Goal: Information Seeking & Learning: Check status

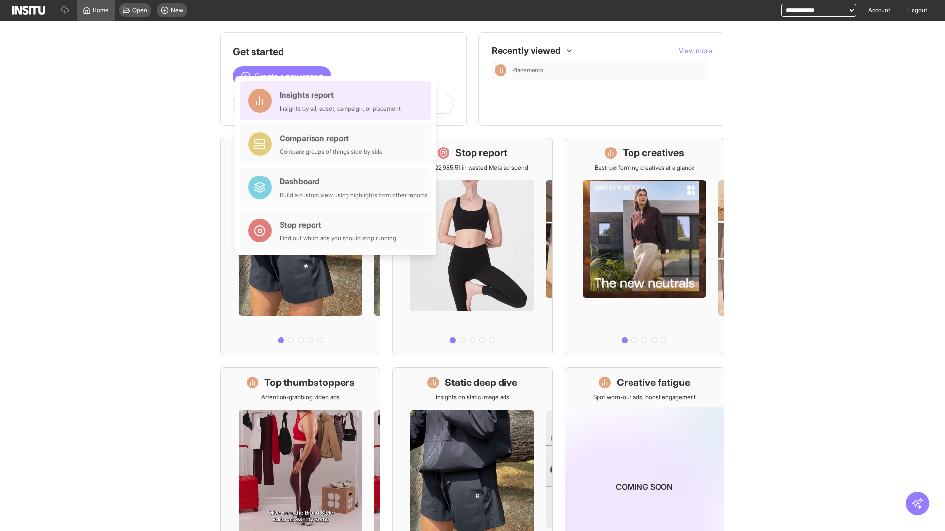
click at [338, 101] on div "Insights report Insights by ad, adset, campaign, or placement" at bounding box center [339, 101] width 121 height 24
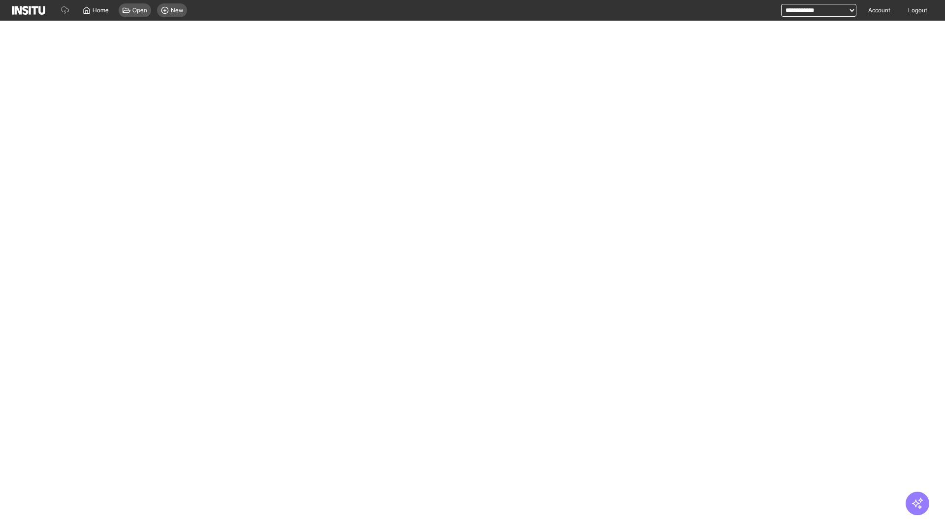
select select "**"
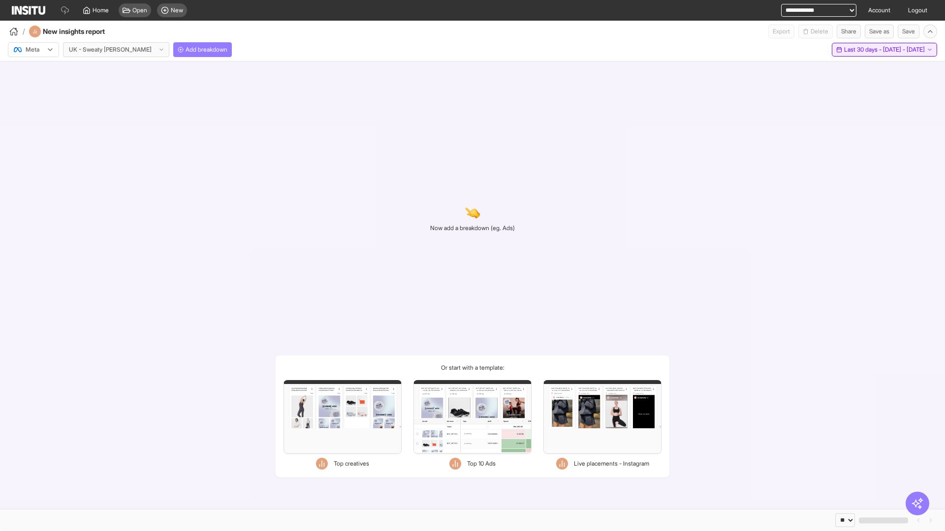
click at [862, 50] on span "Last 30 days - [DATE] - [DATE]" at bounding box center [884, 50] width 81 height 8
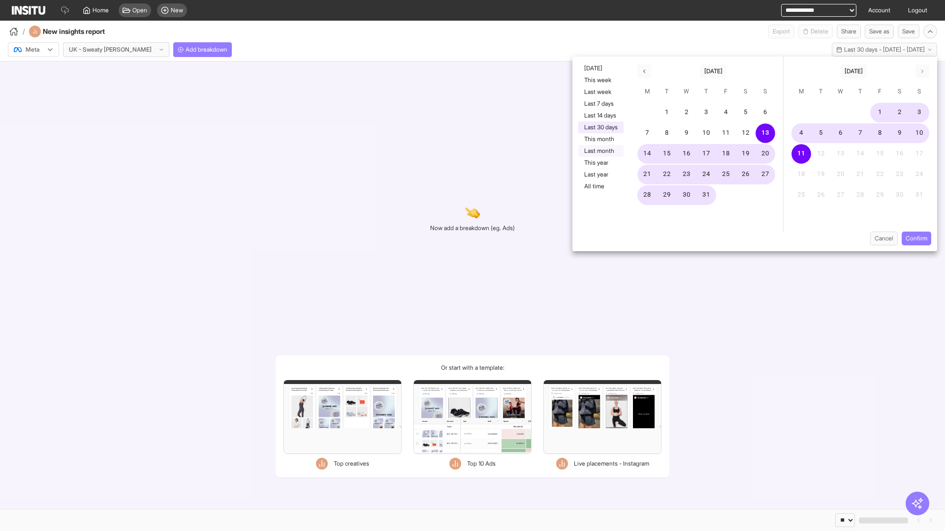
click at [600, 151] on button "Last month" at bounding box center [600, 151] width 45 height 12
